Goal: Check status: Check status

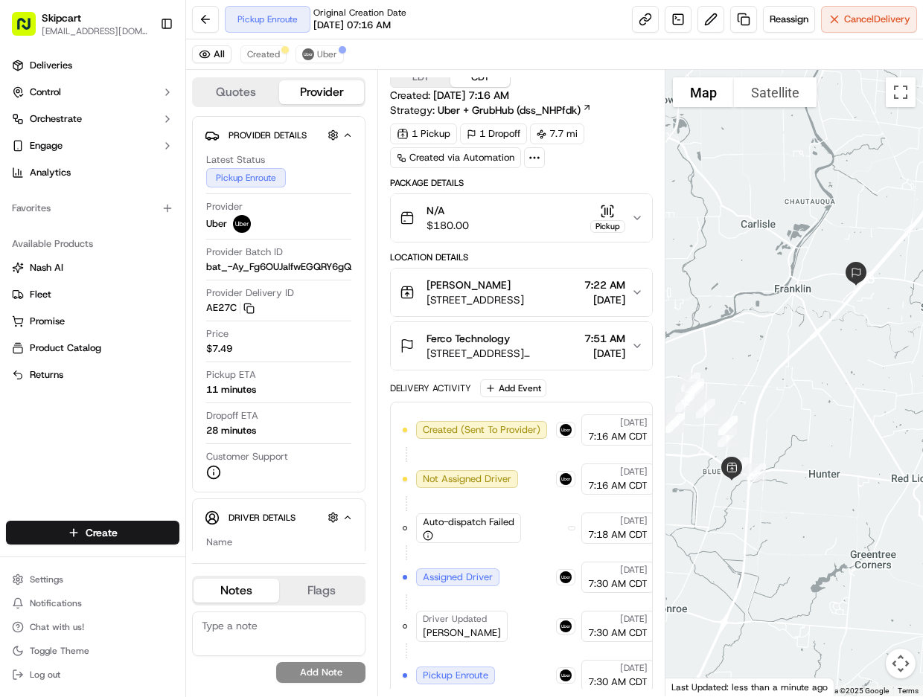
scroll to position [42, 0]
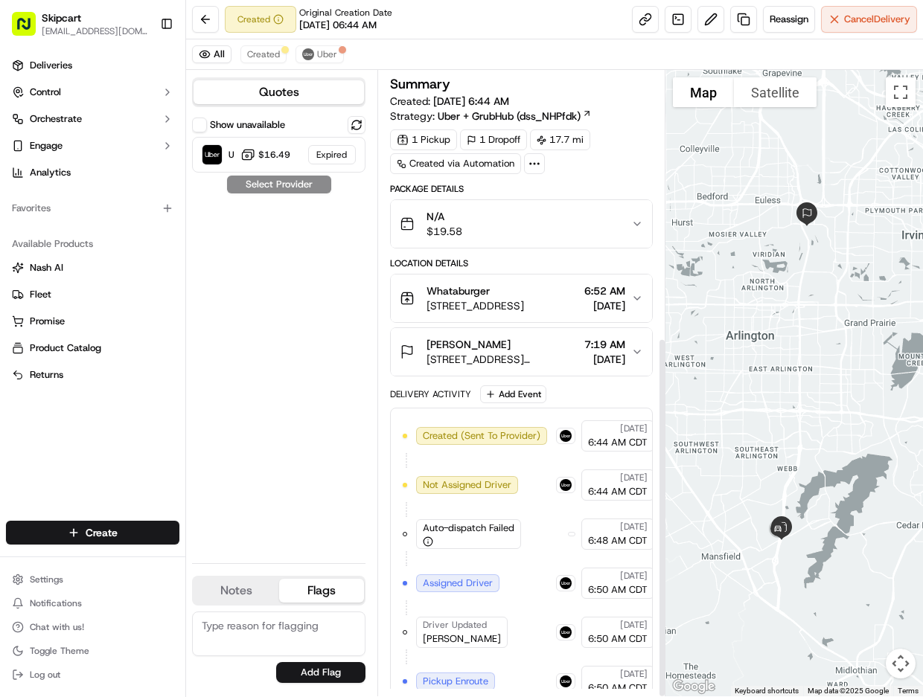
scroll to position [463, 0]
